Goal: Task Accomplishment & Management: Manage account settings

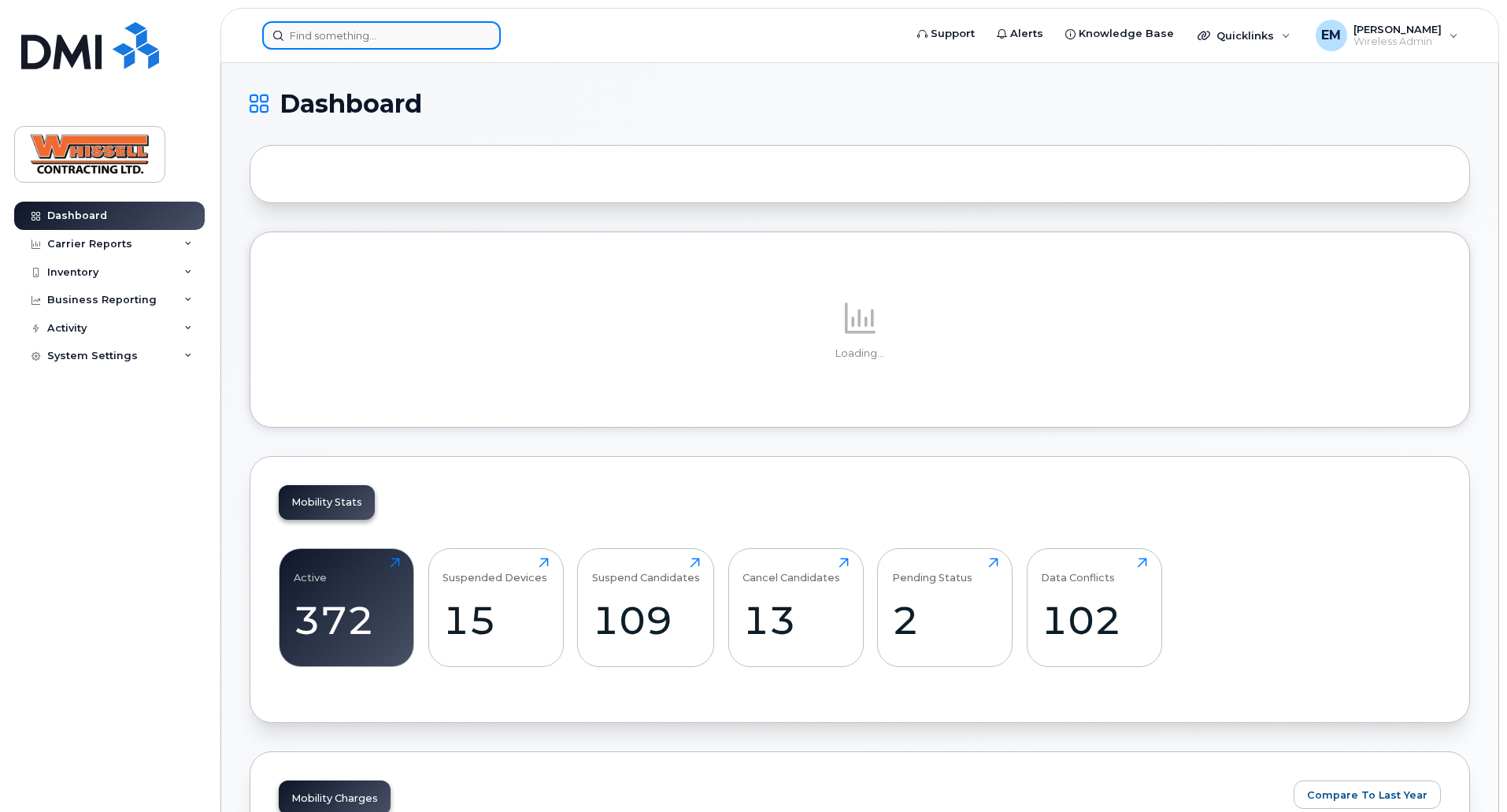
click at [369, 26] on input at bounding box center [382, 35] width 239 height 28
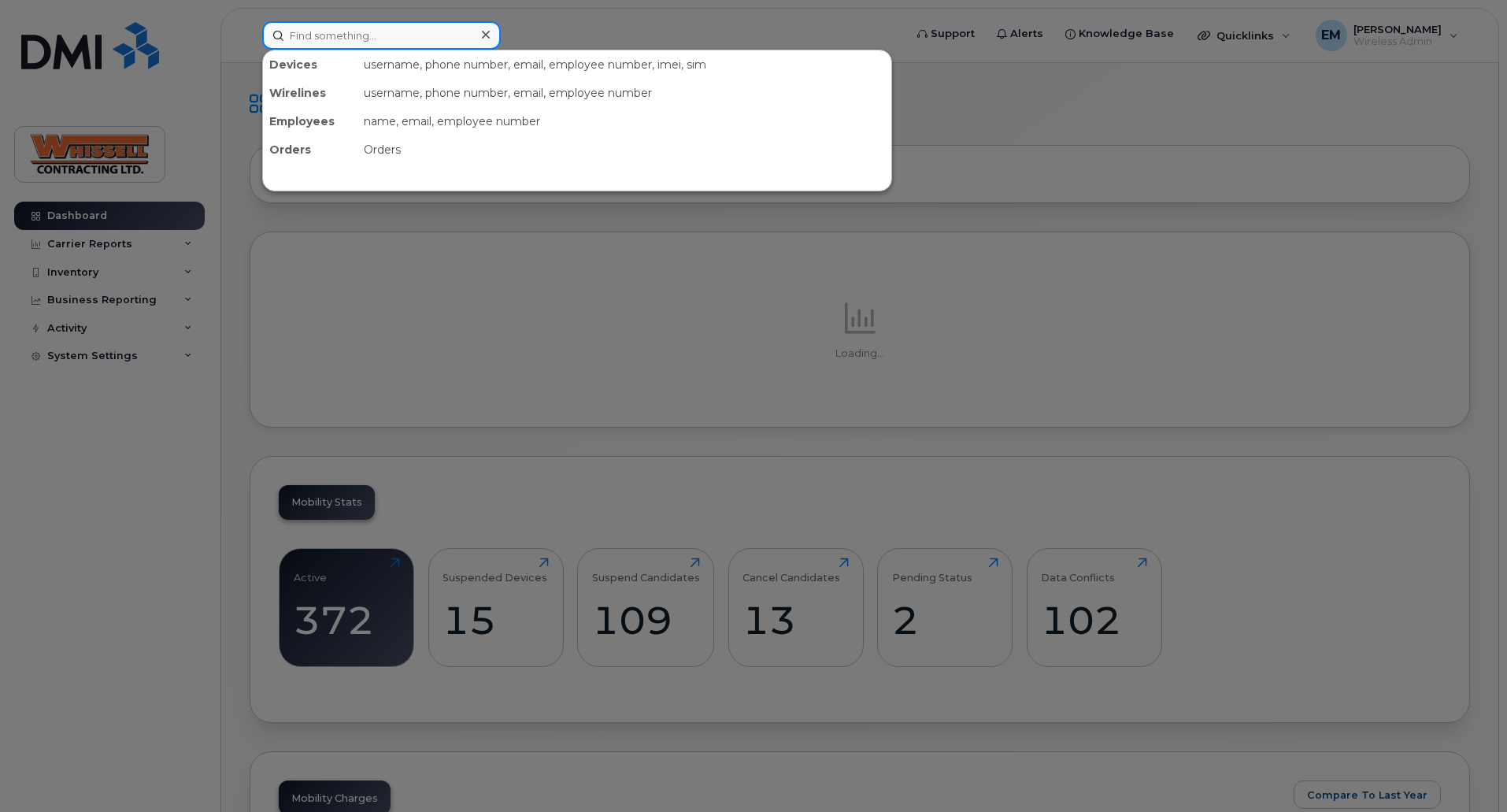
paste input "5879997264"
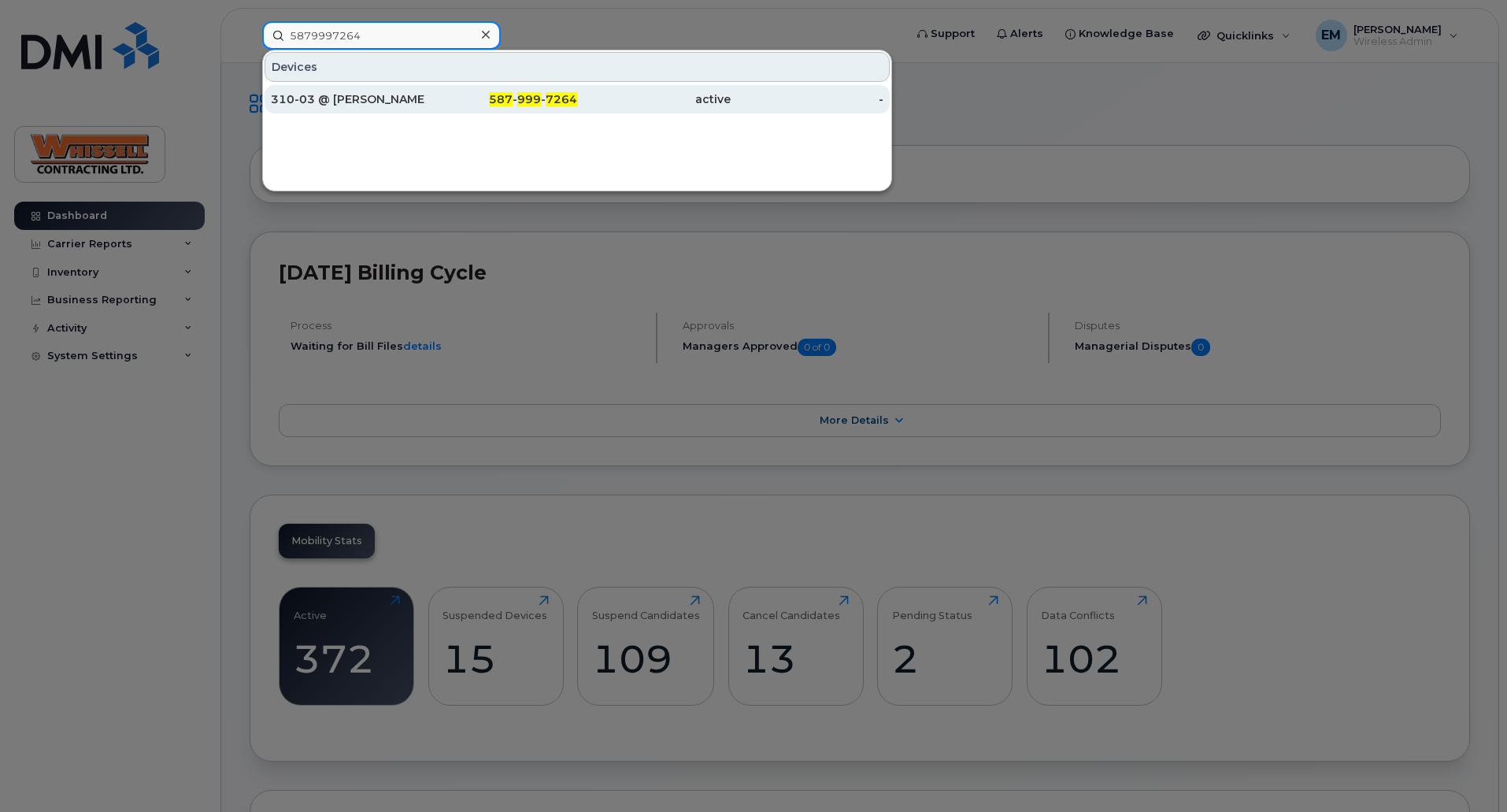
type input "5879997264"
click at [329, 92] on div "310-03 @ [PERSON_NAME]" at bounding box center [348, 99] width 154 height 16
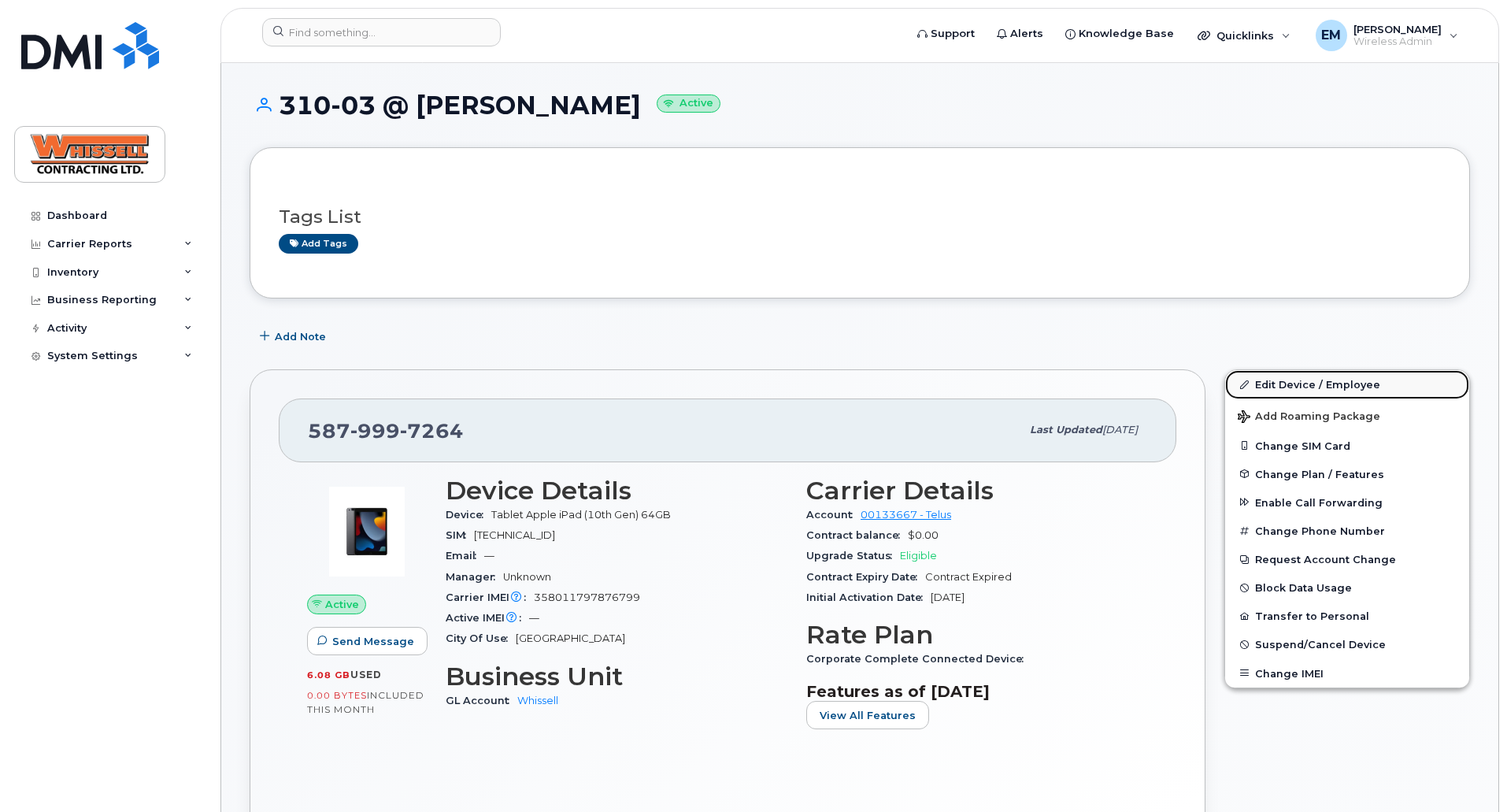
click at [750, 384] on link "Edit Device / Employee" at bounding box center [1347, 384] width 244 height 28
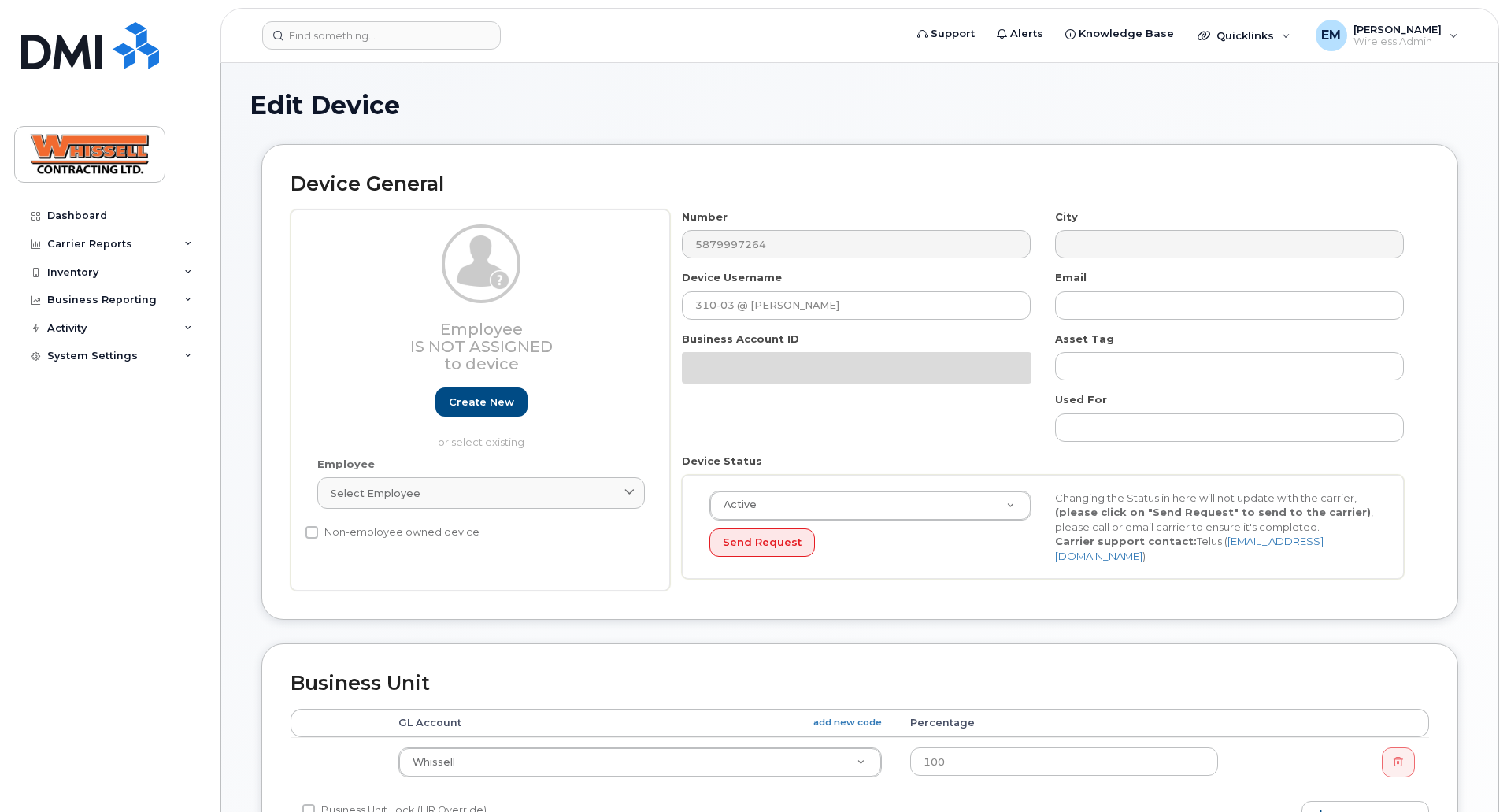
select select "28230"
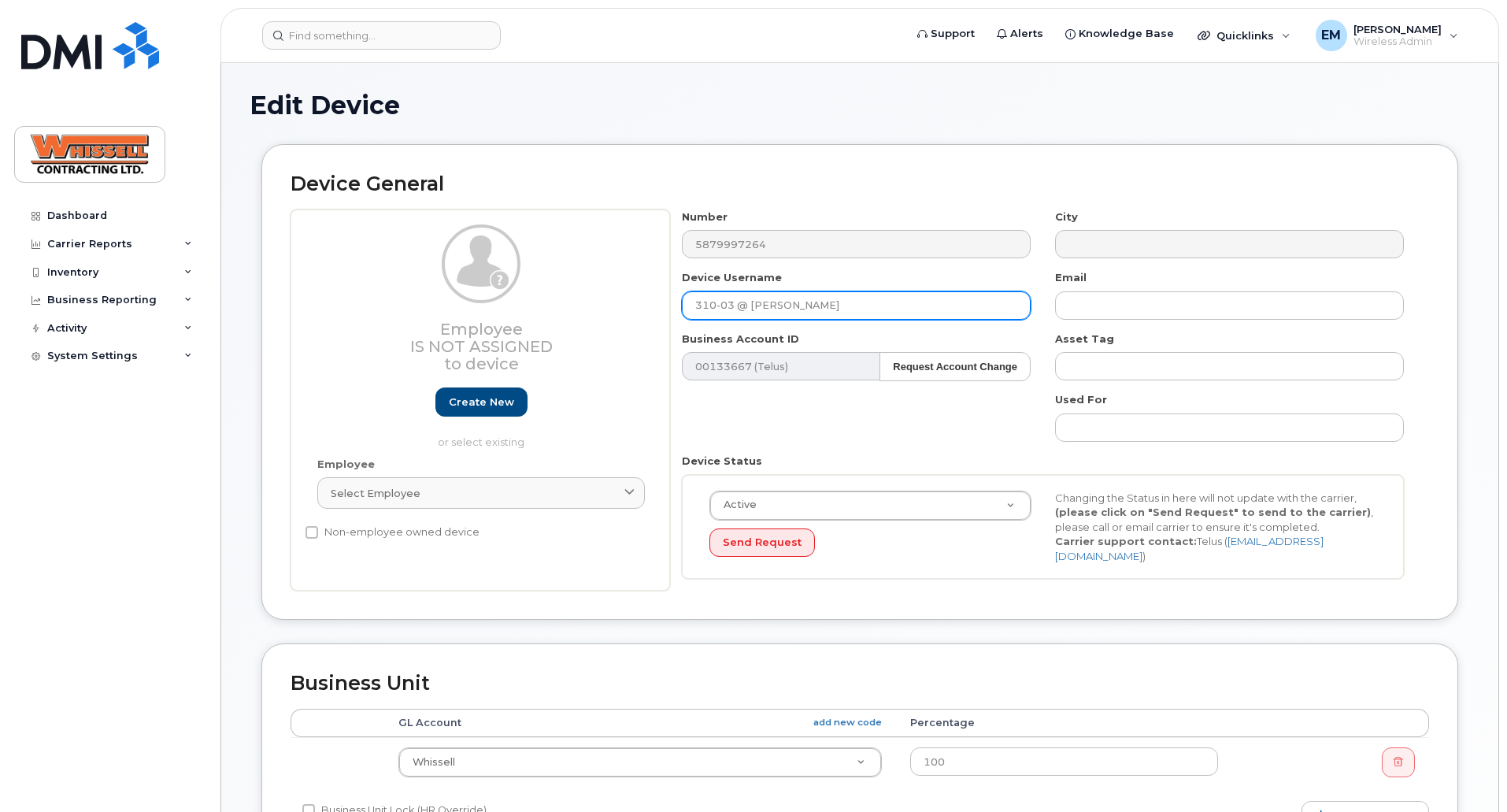
click at [835, 305] on input "310-03 @ [PERSON_NAME]" at bounding box center [856, 306] width 349 height 28
drag, startPoint x: 753, startPoint y: 310, endPoint x: 897, endPoint y: 309, distance: 144.0
click at [897, 309] on input "310-03 @ [PERSON_NAME]" at bounding box center [856, 306] width 349 height 28
paste input "Marcos Martinez"
type input "310-03 @ [PERSON_NAME]"
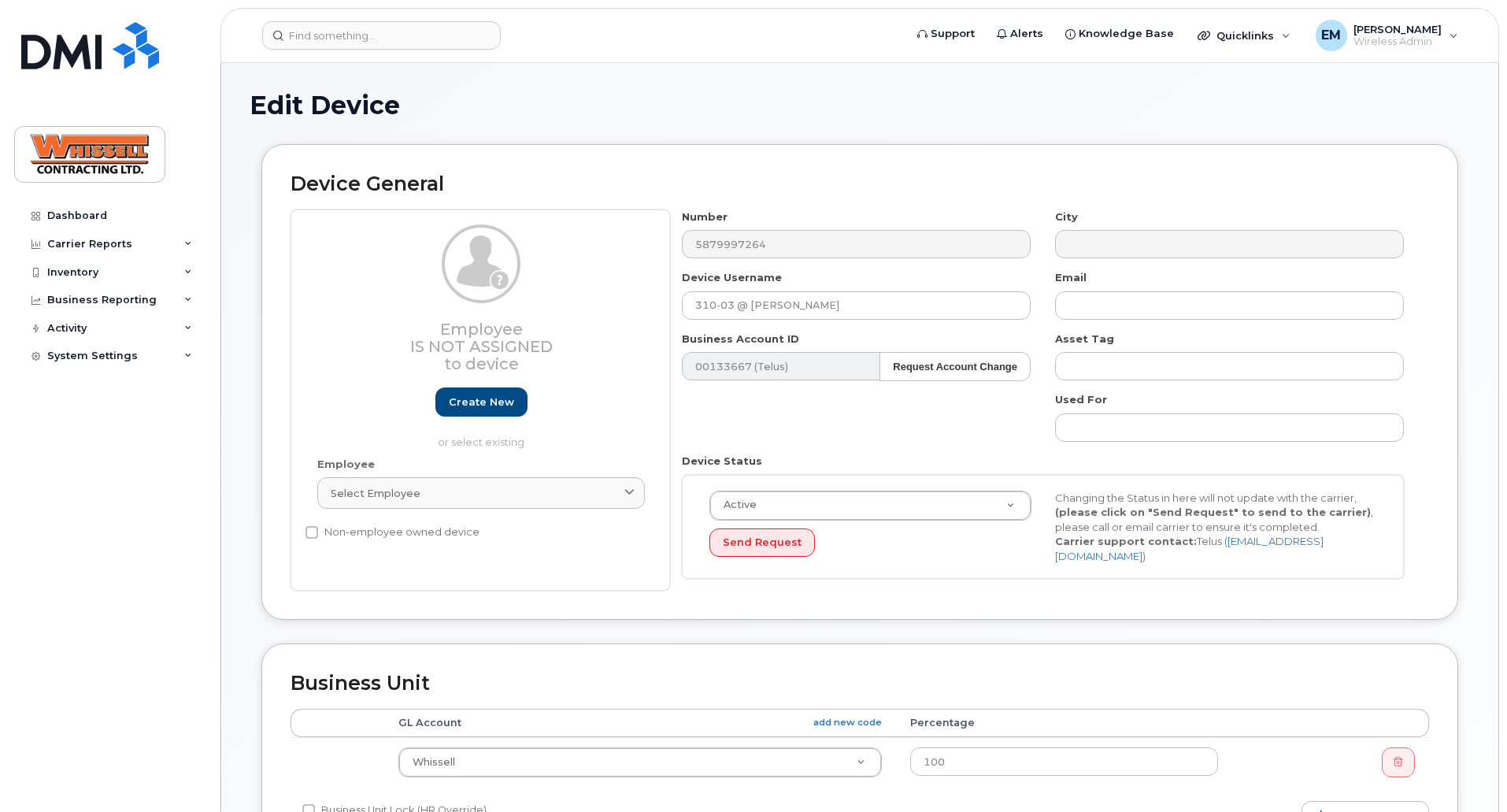
click at [875, 431] on div "Number 5879997264 City Device Username 310-03 @ Marcos Martinez Email Business …" at bounding box center [1043, 400] width 747 height 382
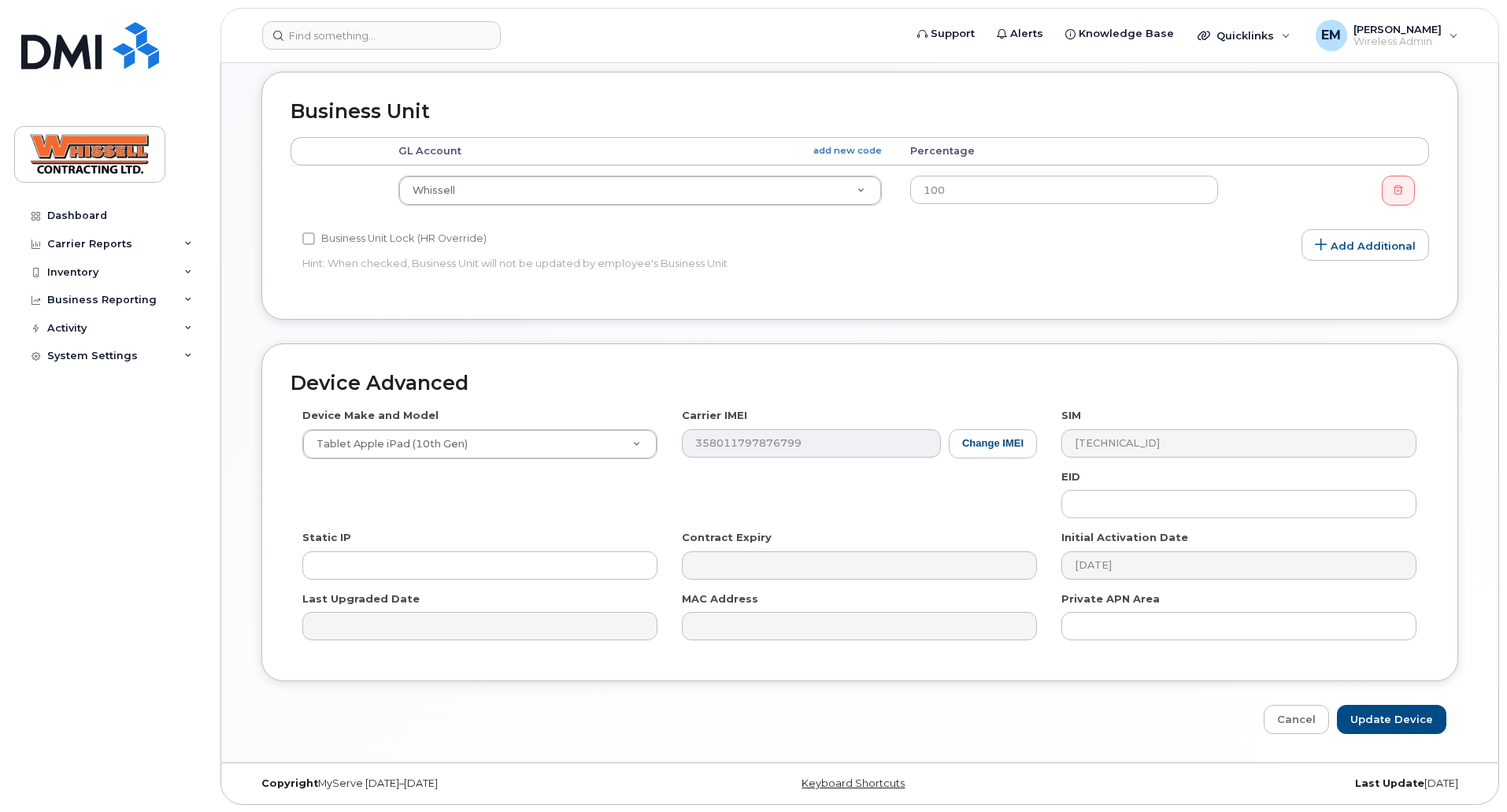
scroll to position [573, 0]
click at [1381, 713] on input "Update Device" at bounding box center [1392, 718] width 110 height 29
type input "Saving..."
